Goal: Ask a question: Seek information or help from site administrators or community

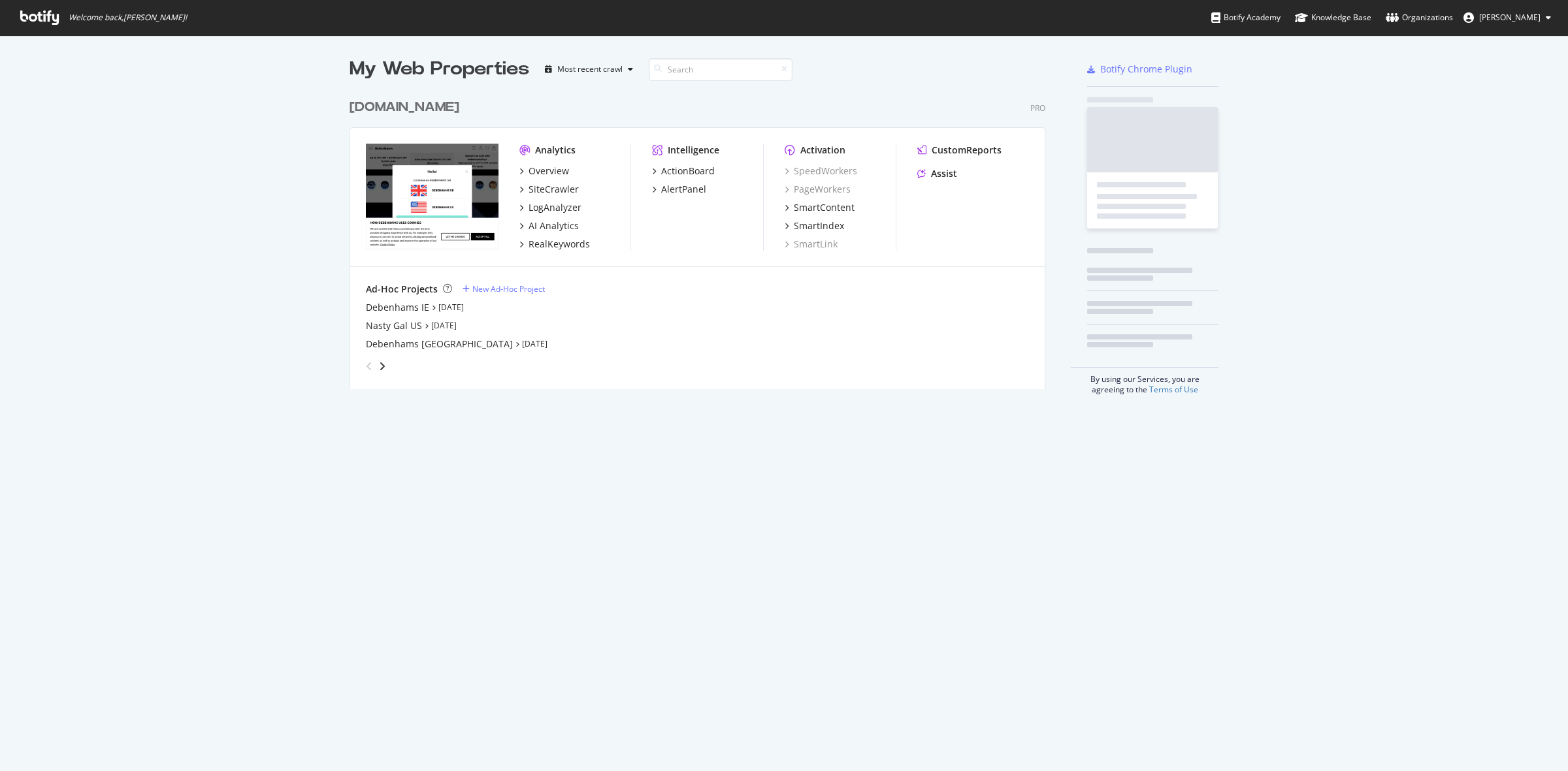
scroll to position [759, 1543]
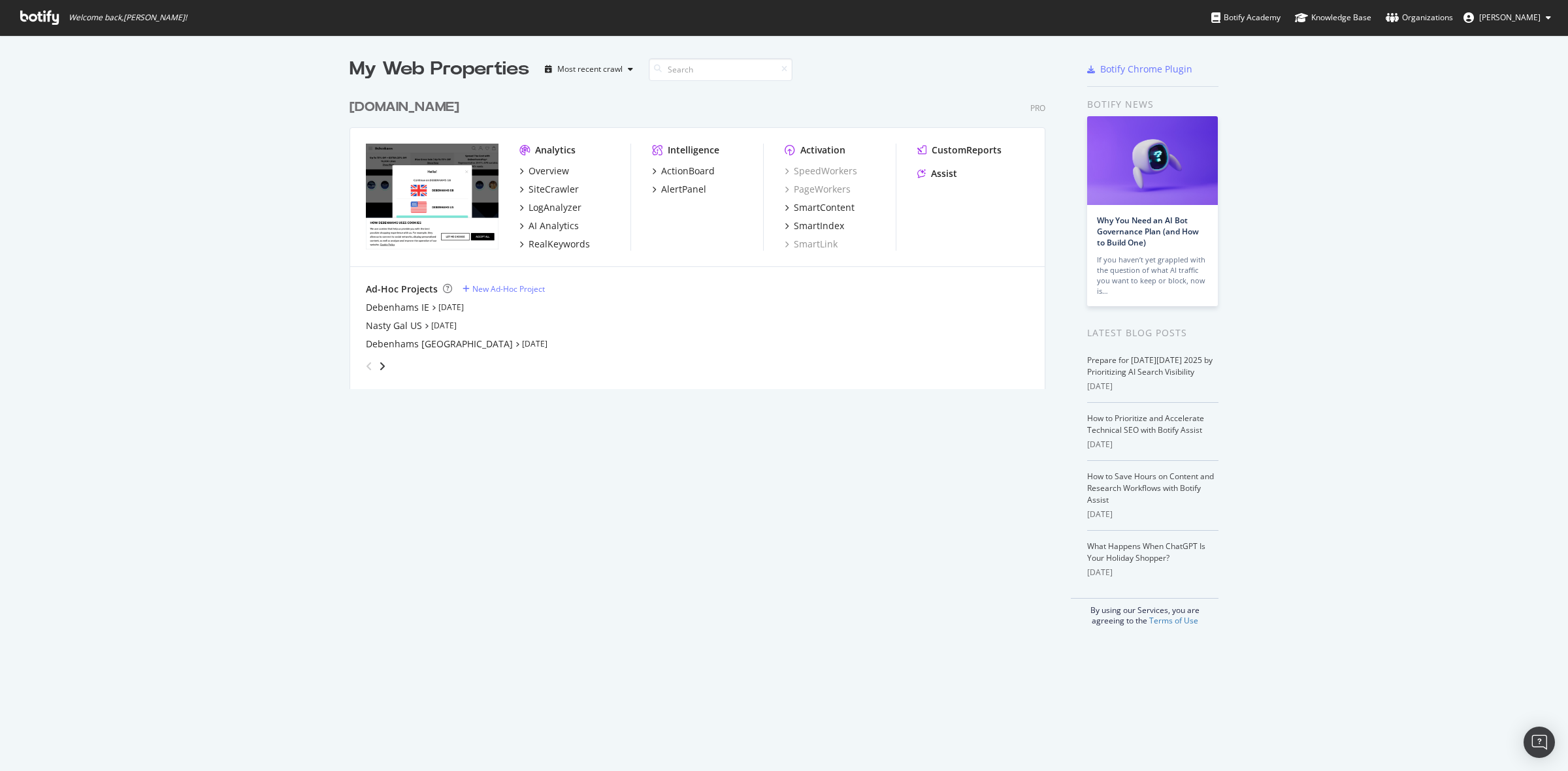
click at [402, 101] on div "[DOMAIN_NAME]" at bounding box center [404, 108] width 110 height 19
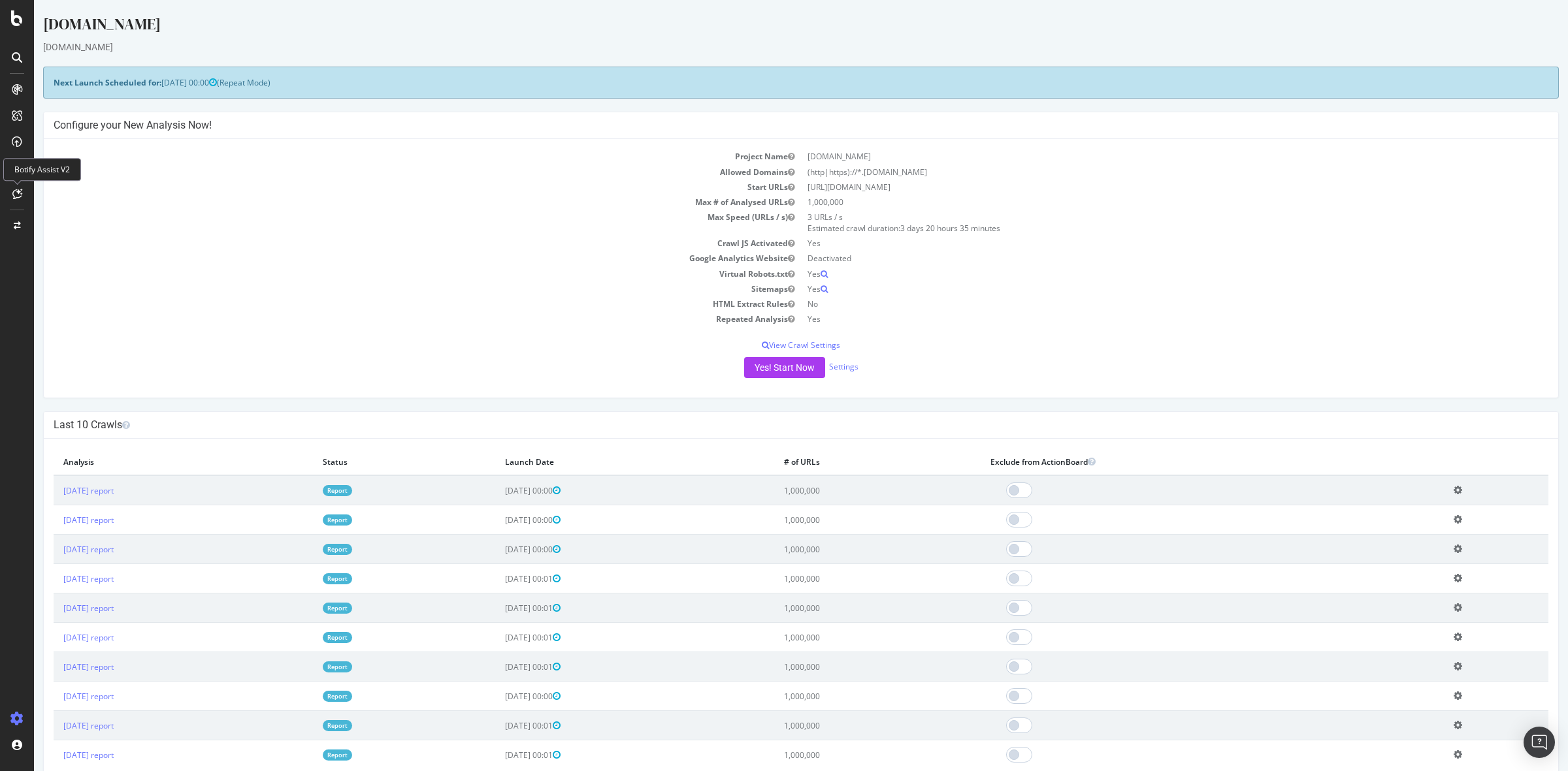
click at [17, 191] on icon at bounding box center [16, 194] width 9 height 10
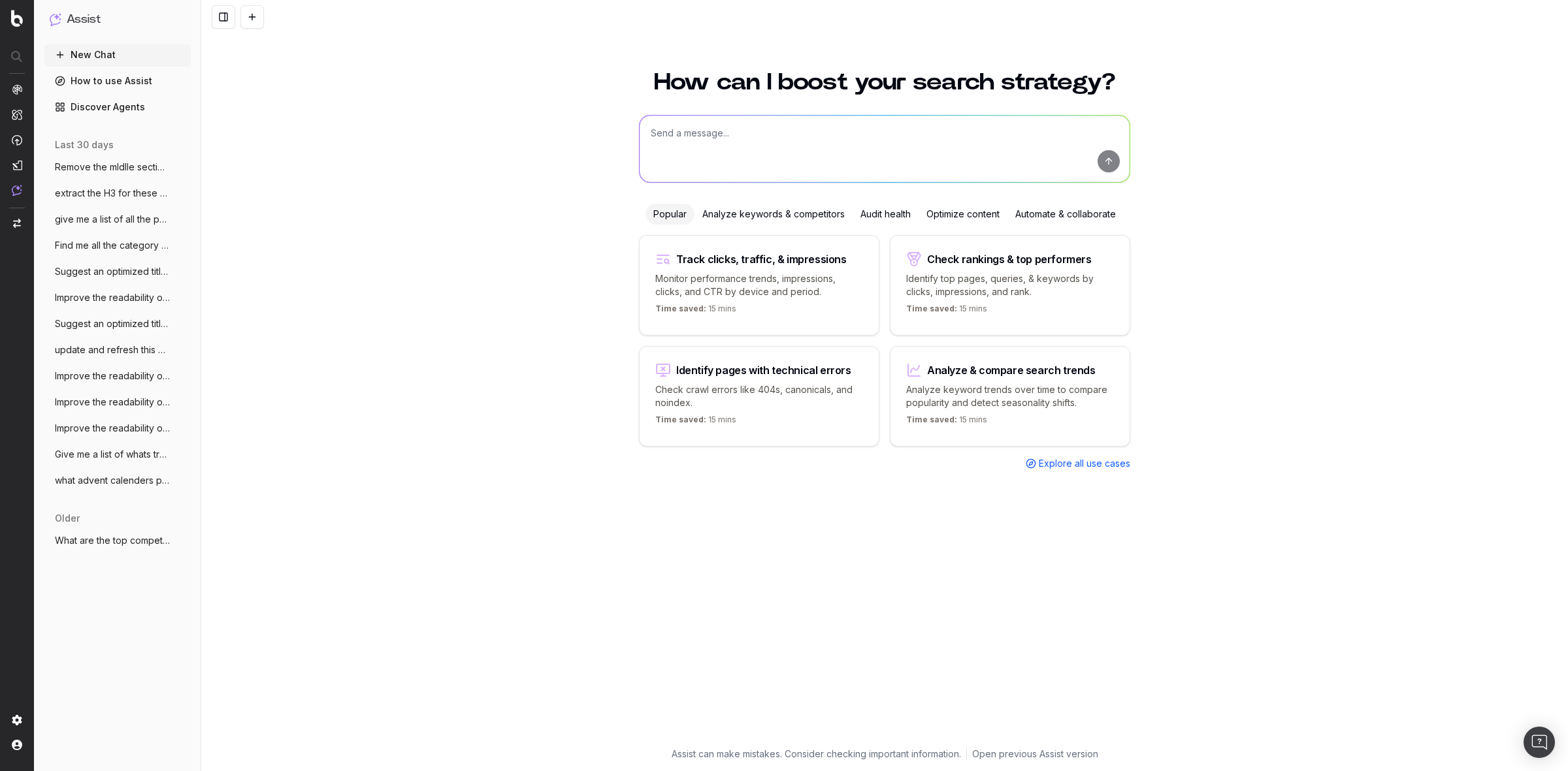
click at [744, 141] on textarea at bounding box center [885, 148] width 490 height 66
paste textarea "Autumn cooking playlist"
type textarea "Optimise this title for youtube - Autumn cooking playlist"
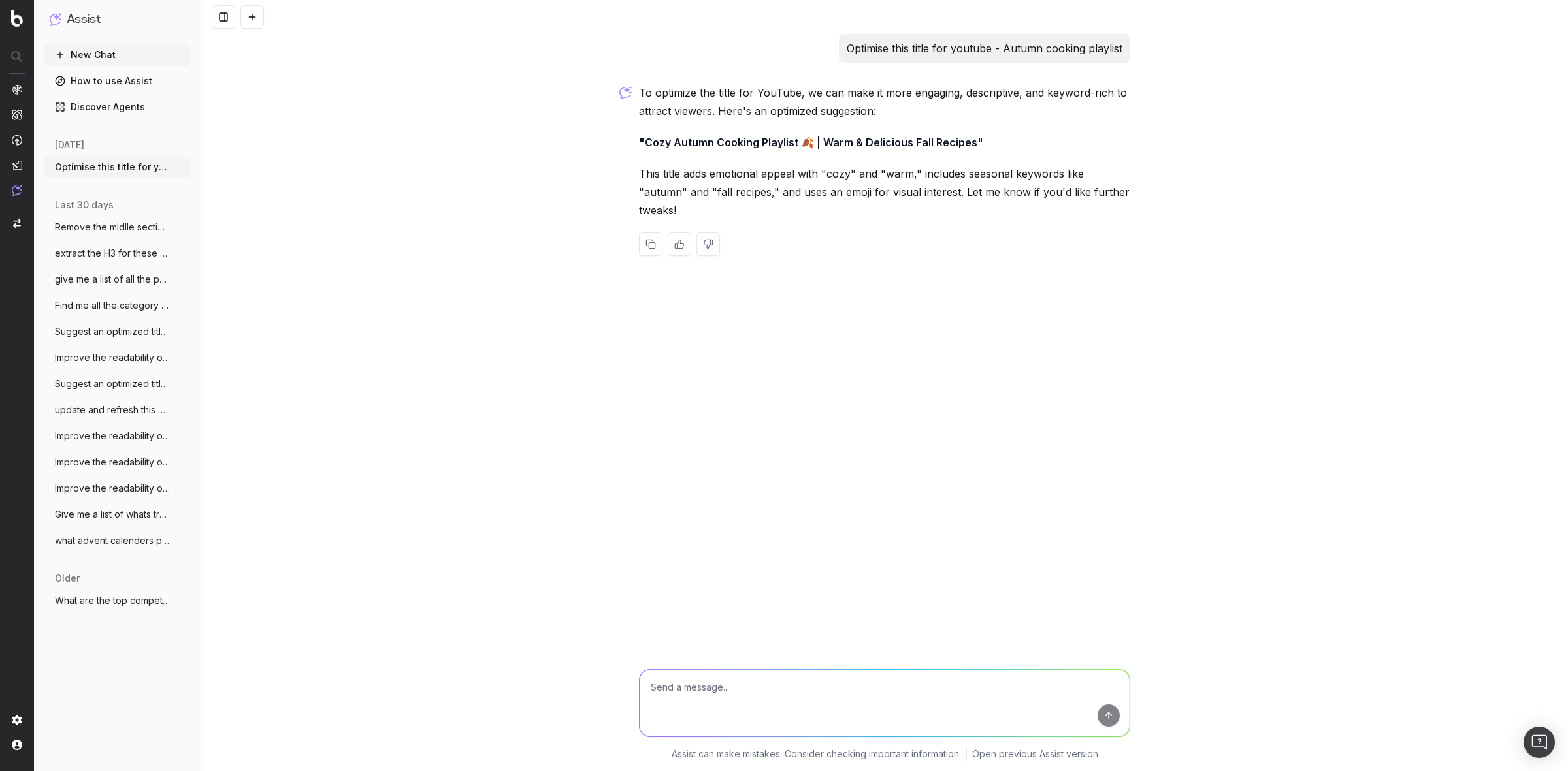
click at [801, 703] on textarea at bounding box center [885, 703] width 490 height 66
type textarea "a"
type textarea "another"
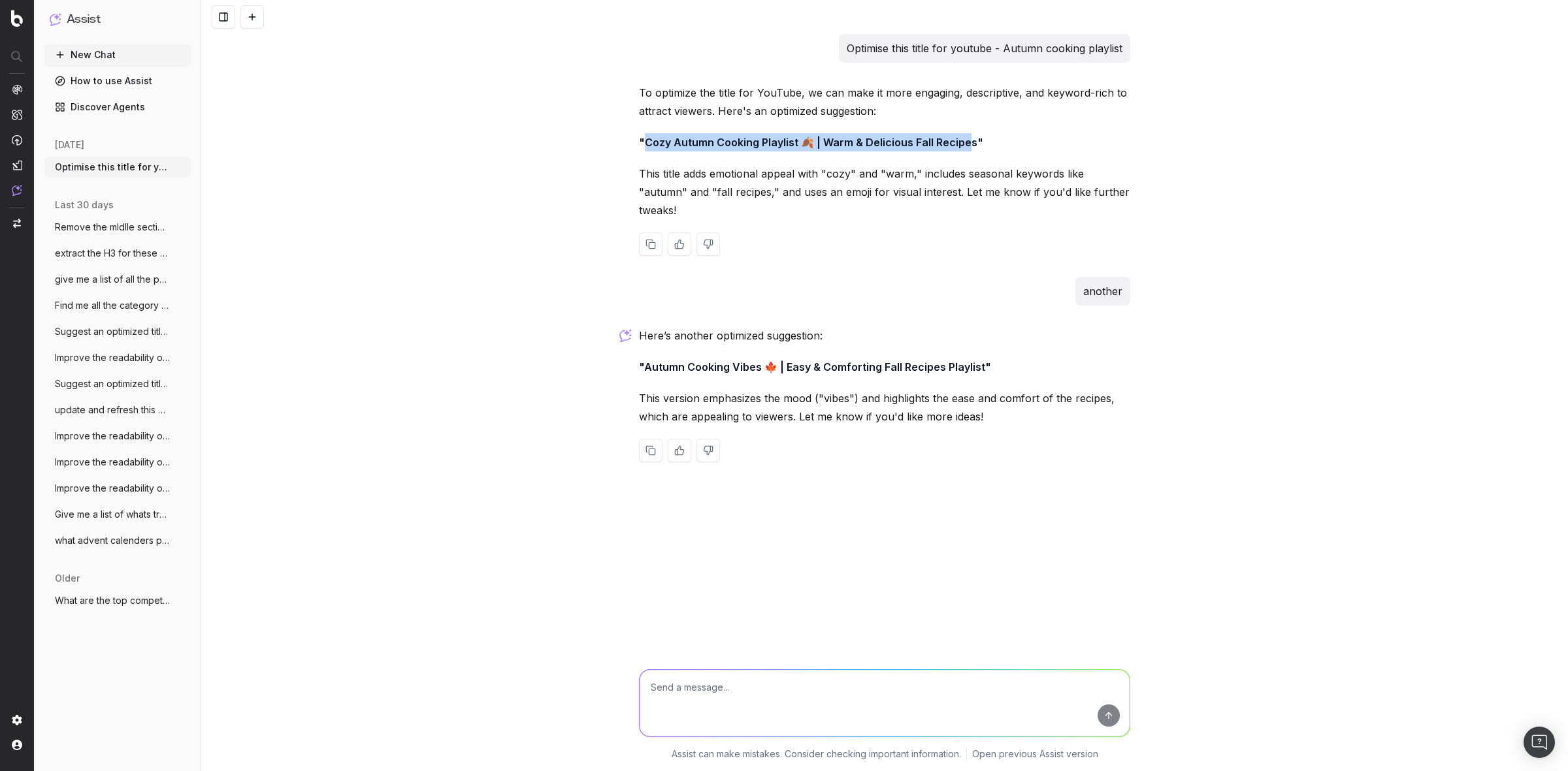
drag, startPoint x: 644, startPoint y: 138, endPoint x: 971, endPoint y: 141, distance: 327.0
click at [971, 141] on strong ""Cozy Autumn Cooking Playlist 🍂 | Warm & Delicious Fall Recipes"" at bounding box center [810, 141] width 344 height 13
click at [510, 179] on div "Optimise this title for youtube - Autumn cooking playlist To optimize the title…" at bounding box center [885, 386] width 1367 height 771
drag, startPoint x: 973, startPoint y: 144, endPoint x: 827, endPoint y: 150, distance: 146.1
click at [827, 150] on p ""Cozy Autumn Cooking Playlist 🍂 | Warm & Delicious Fall Recipes"" at bounding box center [884, 141] width 491 height 18
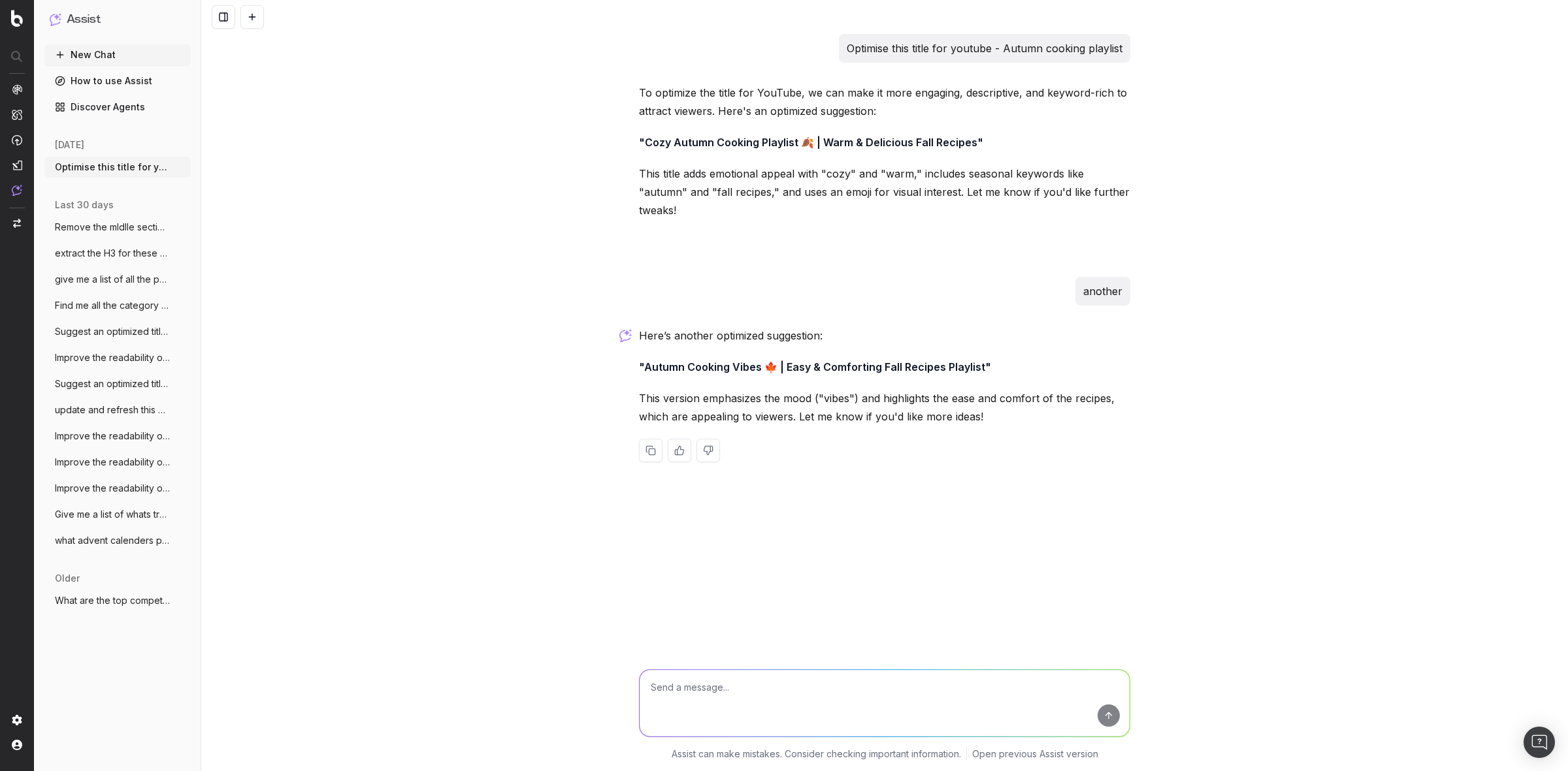
click at [510, 193] on div "Optimise this title for youtube - Autumn cooking playlist To optimize the title…" at bounding box center [885, 386] width 1367 height 771
click at [499, 161] on div "Optimise this title for youtube - Autumn cooking playlist To optimize the title…" at bounding box center [885, 386] width 1367 height 771
click at [445, 261] on div "Optimise this title for youtube - Autumn cooking playlist To optimize the title…" at bounding box center [885, 386] width 1367 height 771
click at [487, 287] on div "Optimise this title for youtube - Autumn cooking playlist To optimize the title…" at bounding box center [885, 386] width 1367 height 771
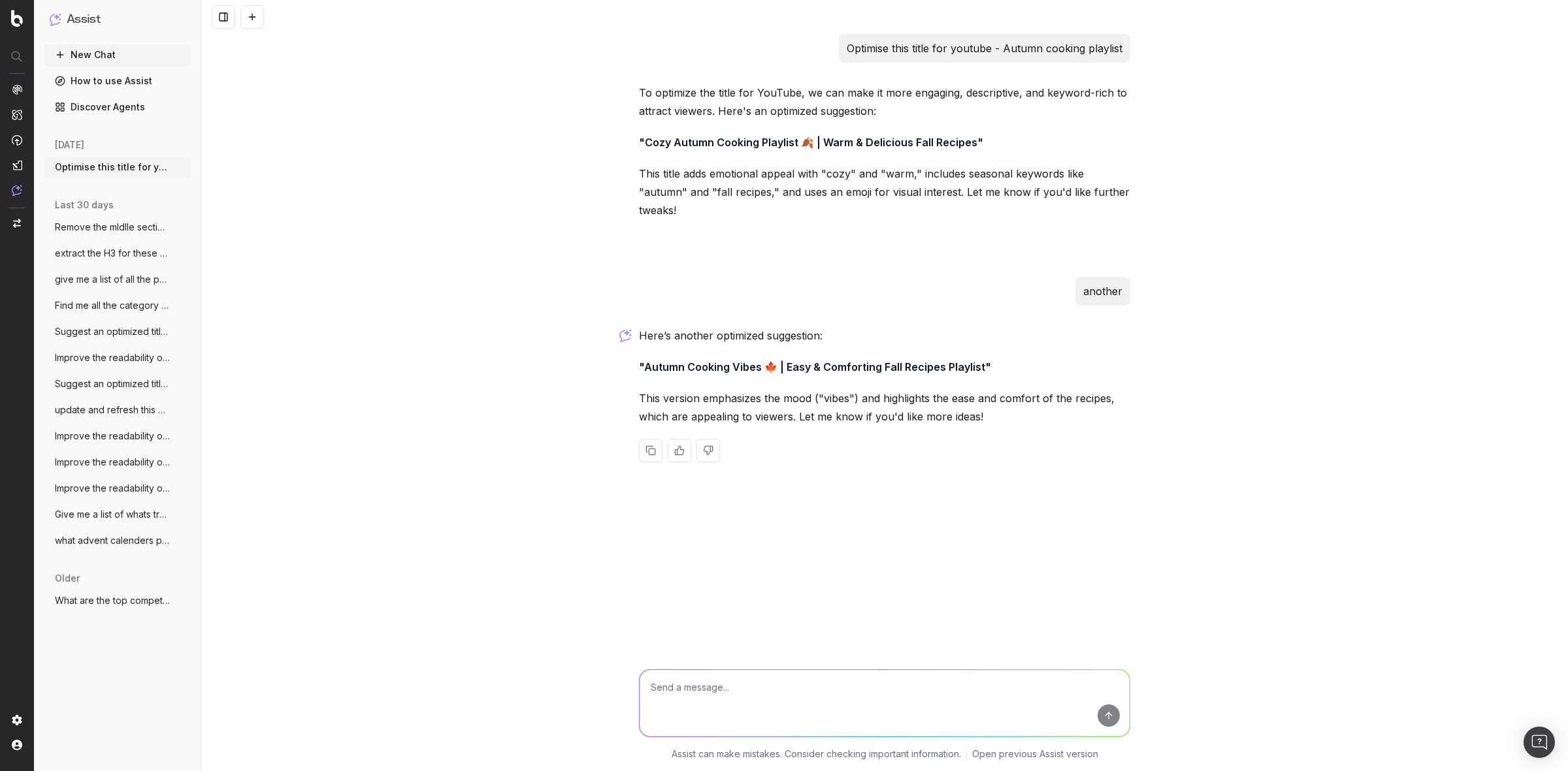
click at [988, 684] on textarea at bounding box center [885, 703] width 490 height 66
type textarea "Make the title under 150 characters long"
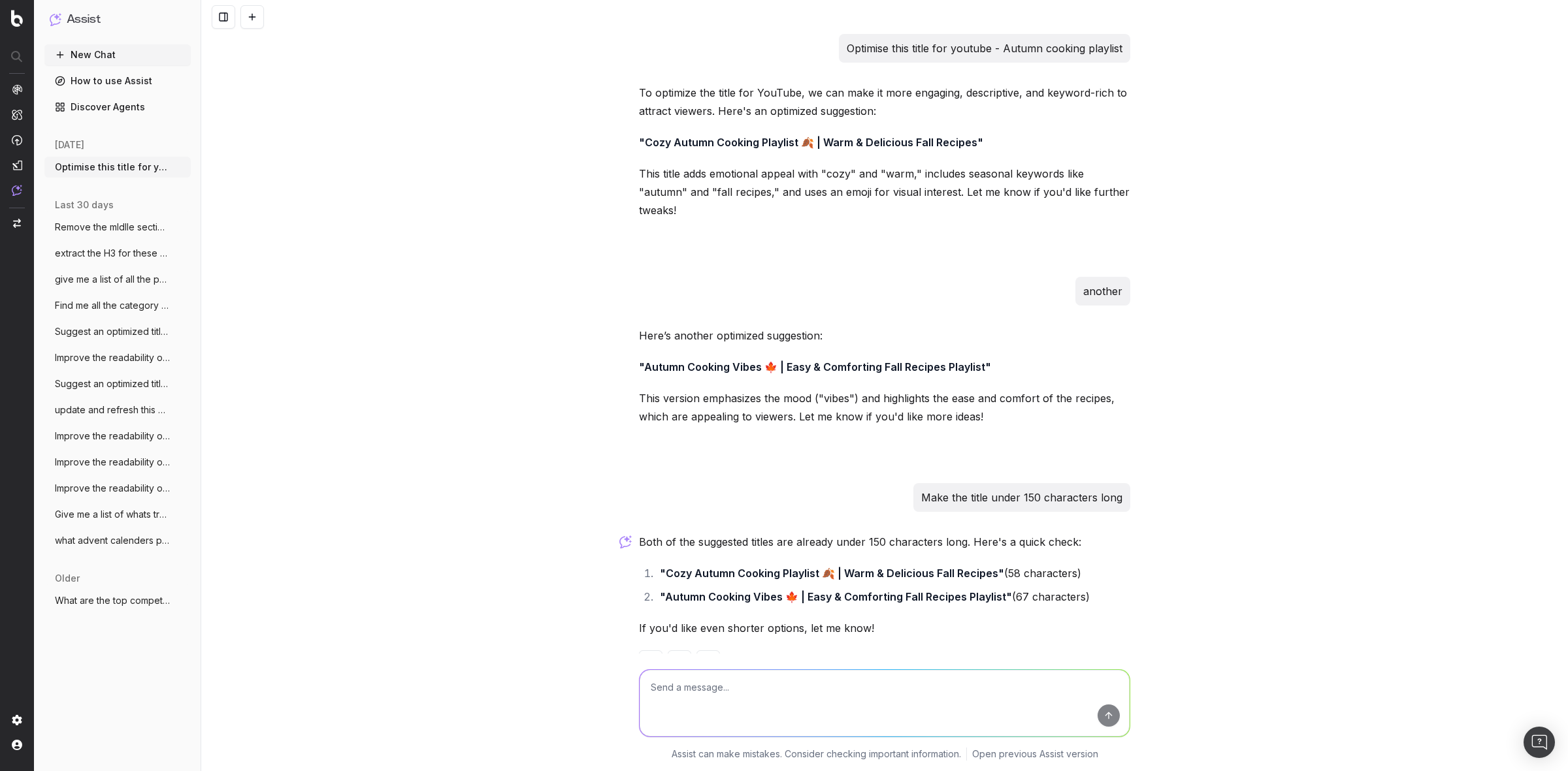
scroll to position [22, 0]
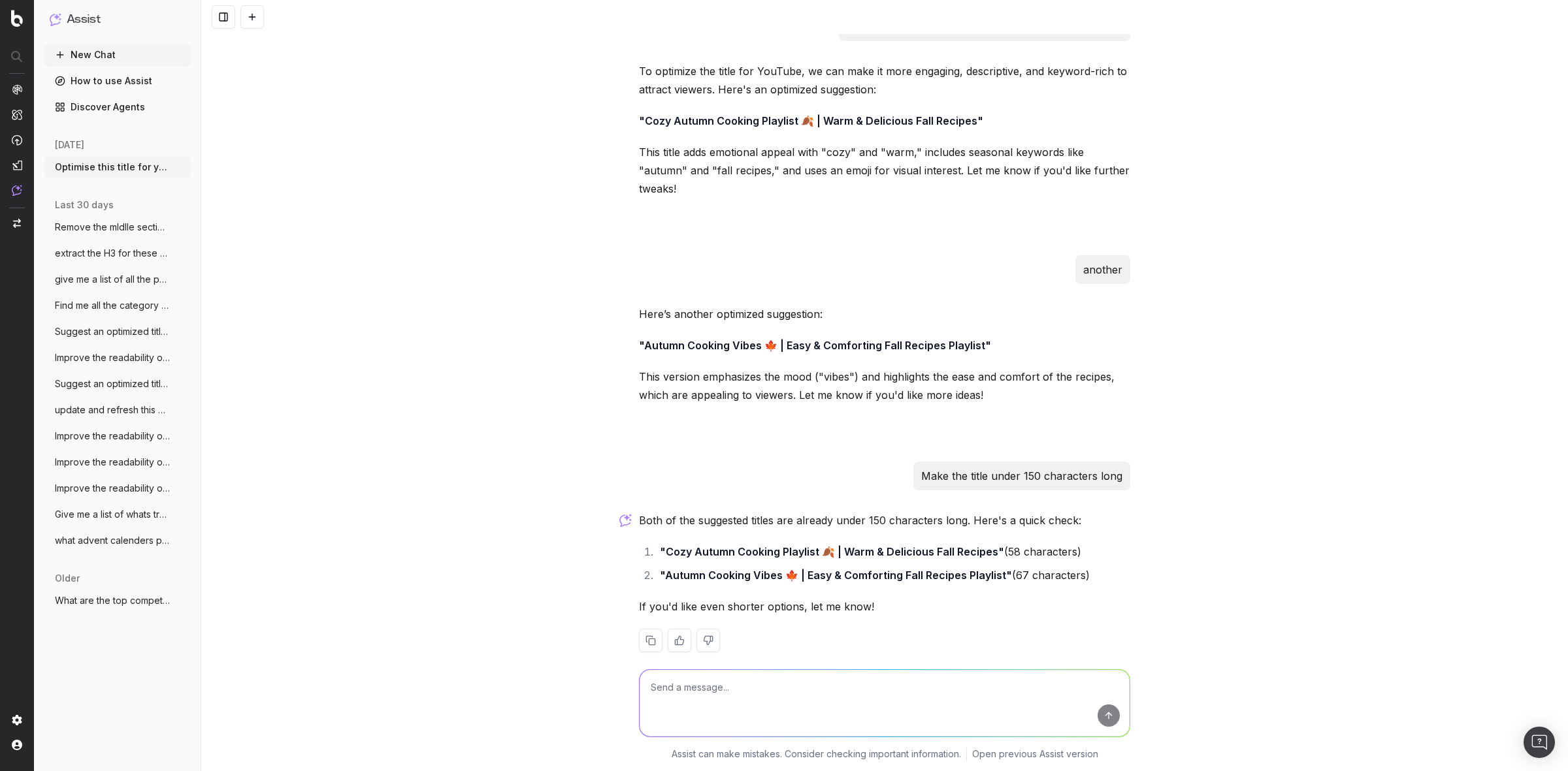
click at [783, 690] on textarea at bounding box center [885, 703] width 490 height 66
type textarea "write me a description for this"
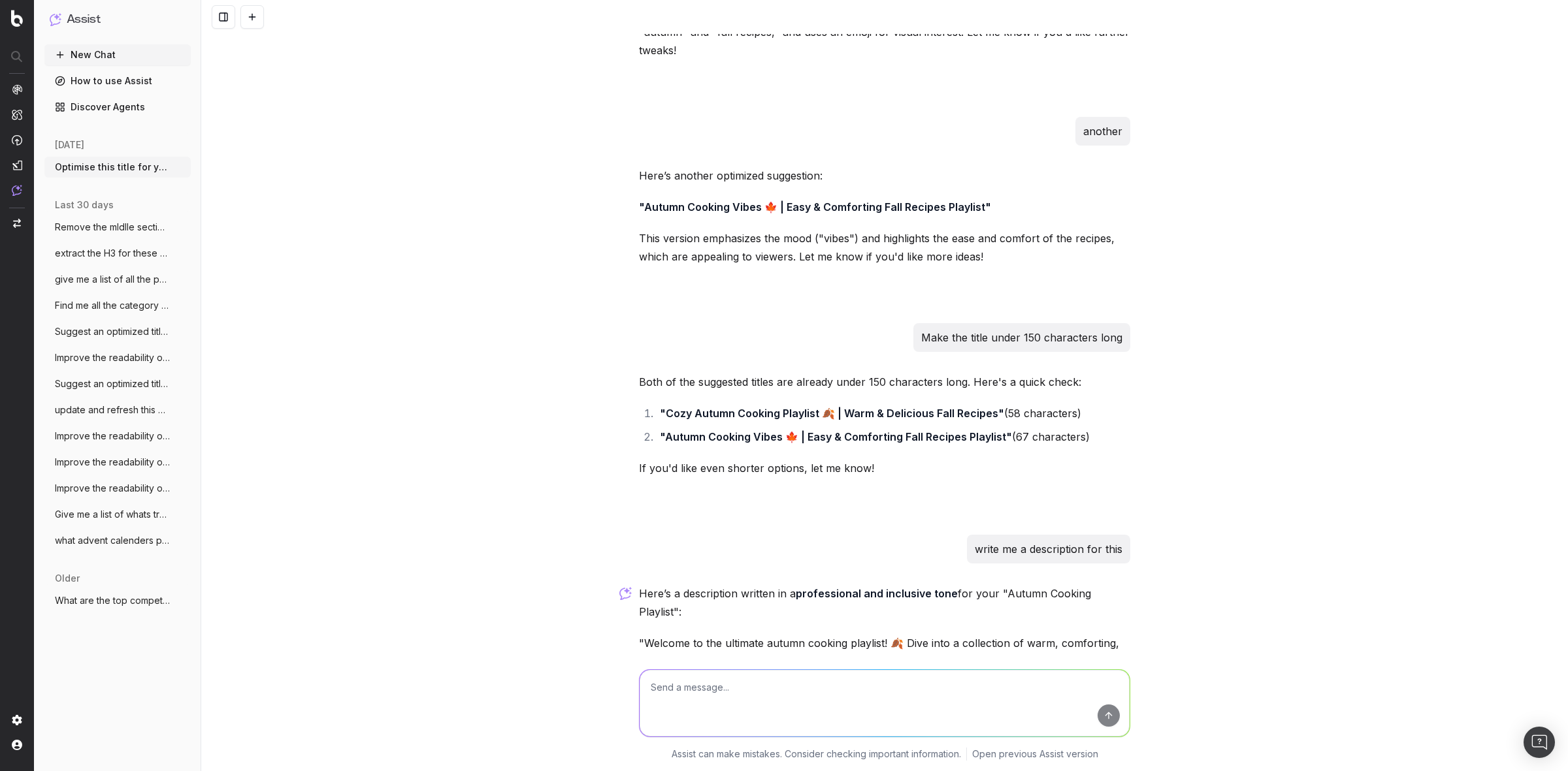
scroll to position [343, 0]
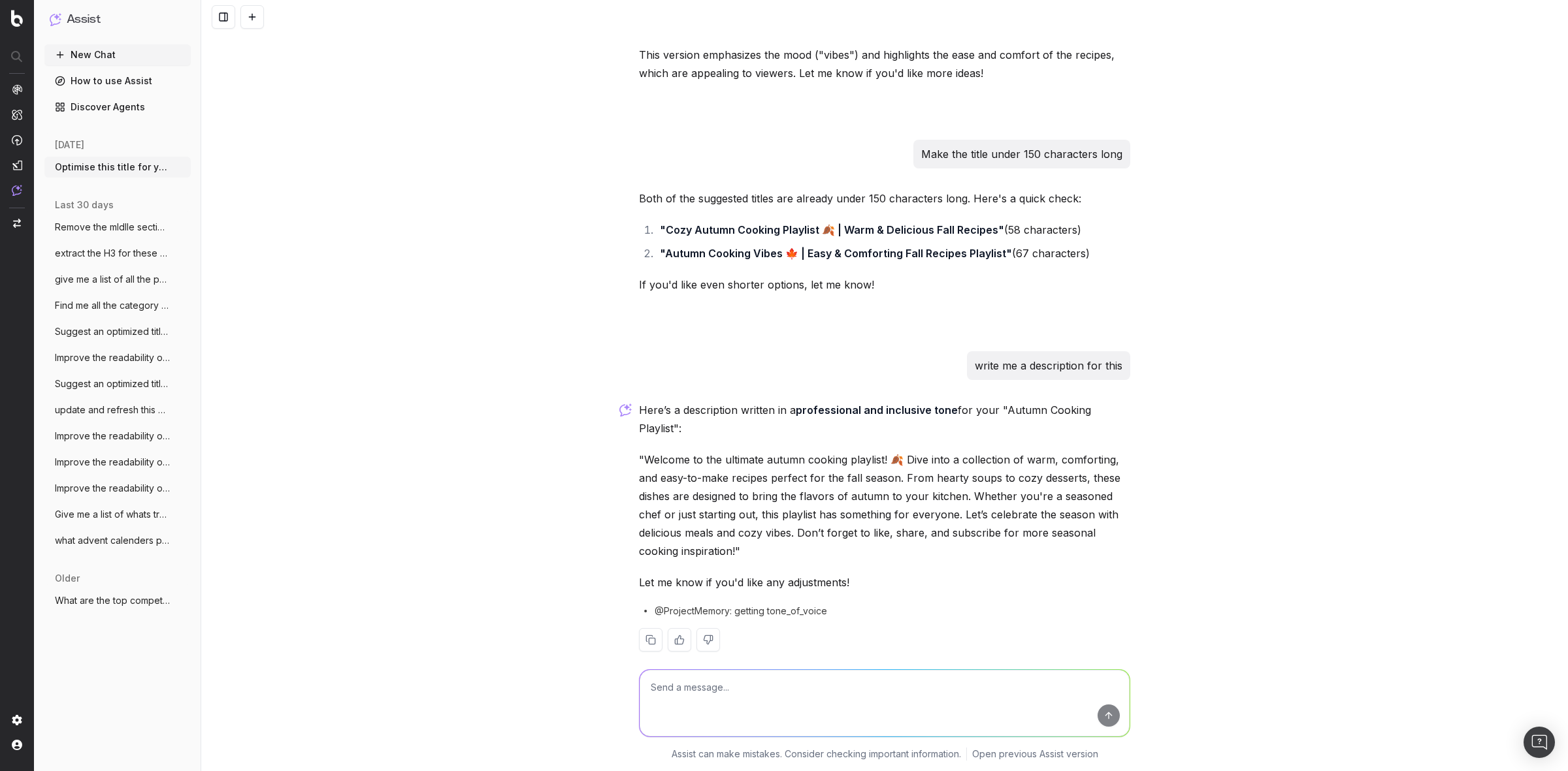
click at [765, 693] on textarea at bounding box center [885, 703] width 490 height 66
type textarea "UK english"
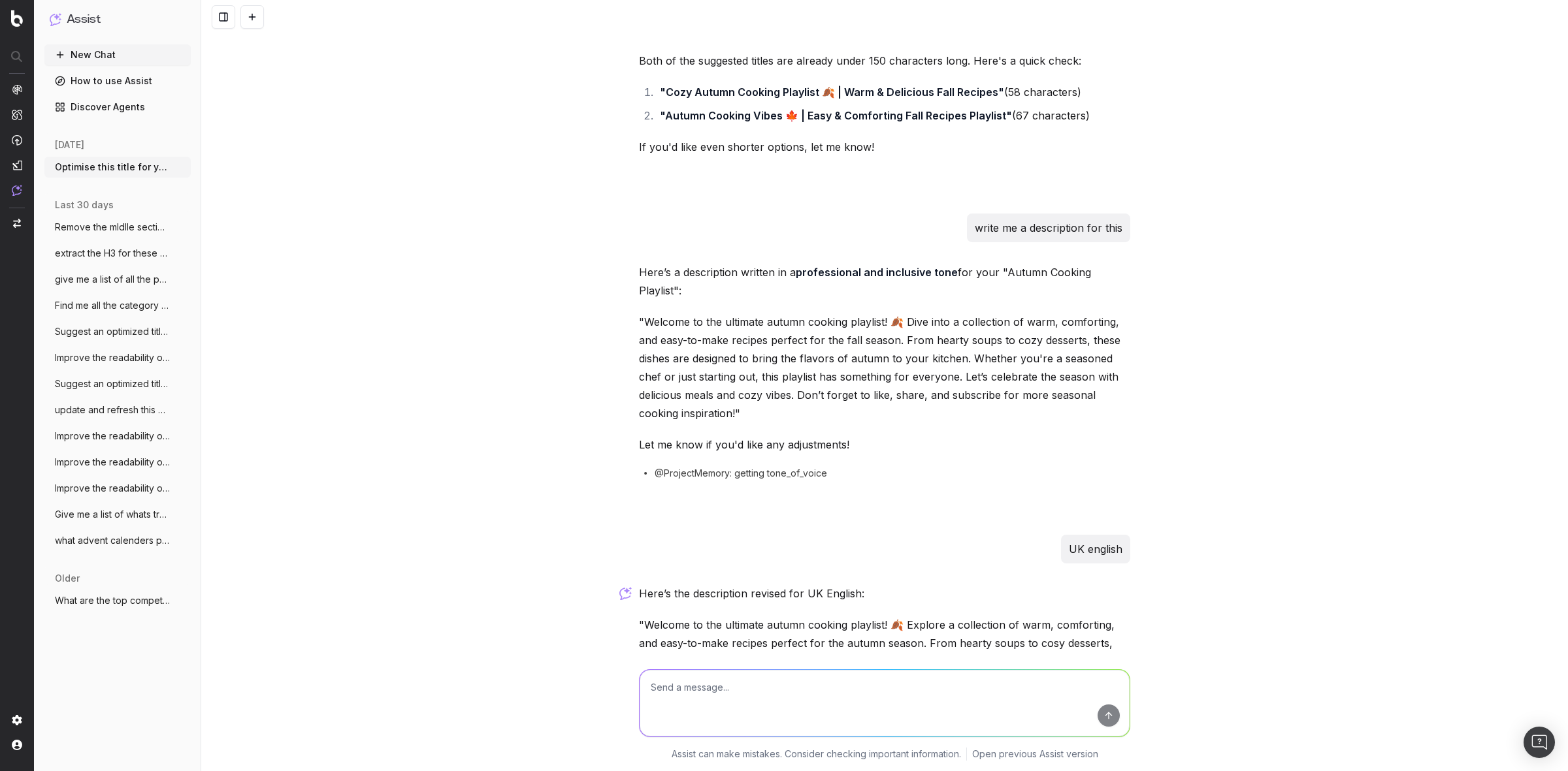
scroll to position [623, 0]
